Goal: Contribute content

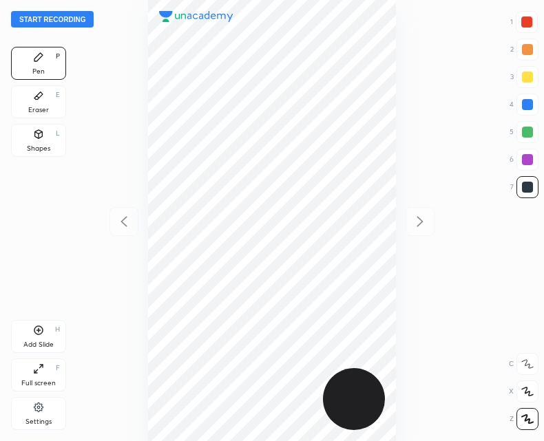
scroll to position [441, 324]
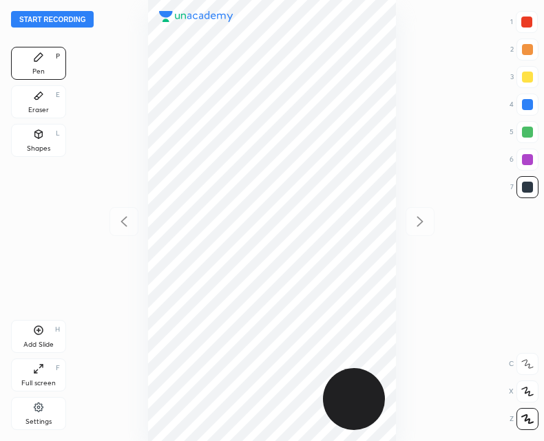
scroll to position [441, 324]
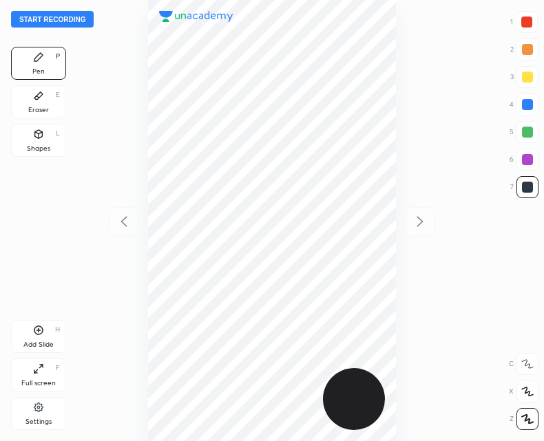
scroll to position [441, 324]
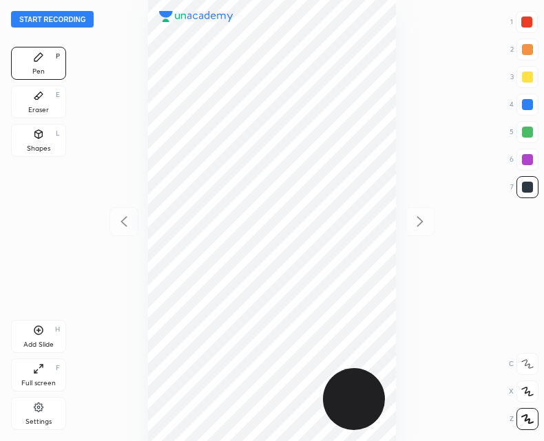
scroll to position [441, 324]
click at [65, 21] on button "Start recording" at bounding box center [52, 19] width 83 height 17
click at [36, 334] on icon at bounding box center [38, 330] width 9 height 9
click at [36, 337] on div "Add Slide H" at bounding box center [38, 336] width 55 height 33
click at [115, 231] on div at bounding box center [123, 221] width 29 height 29
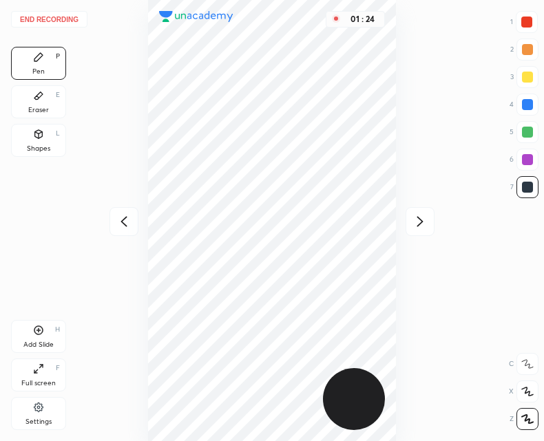
click at [423, 220] on icon at bounding box center [420, 221] width 17 height 17
click at [54, 14] on button "End recording" at bounding box center [49, 19] width 76 height 17
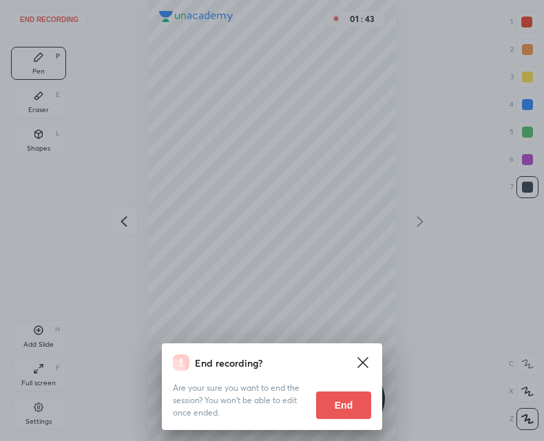
click at [344, 398] on button "End" at bounding box center [343, 406] width 55 height 28
